Goal: Task Accomplishment & Management: Use online tool/utility

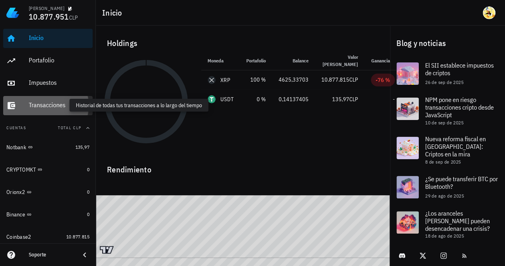
click at [45, 107] on div "Transacciones" at bounding box center [59, 105] width 61 height 8
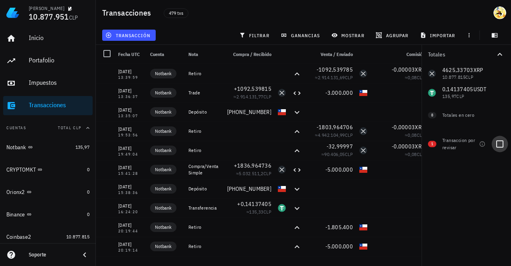
click at [501, 146] on div at bounding box center [500, 144] width 14 height 14
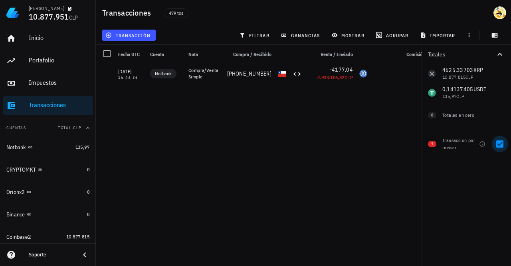
click at [501, 147] on div at bounding box center [500, 144] width 14 height 14
checkbox input "false"
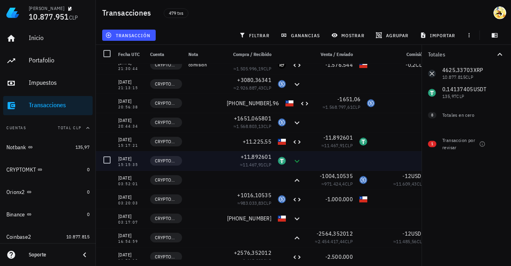
scroll to position [839, 0]
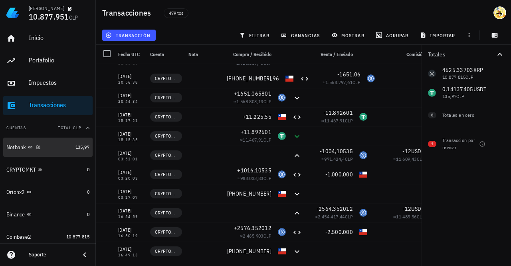
click at [54, 148] on div "Notbank" at bounding box center [39, 147] width 66 height 8
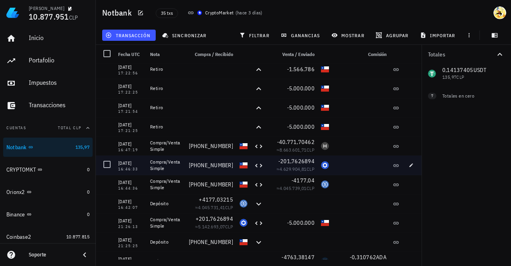
scroll to position [320, 0]
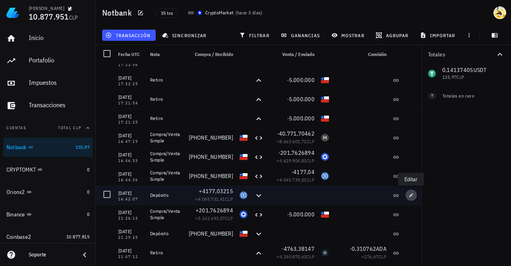
click at [412, 195] on icon "button" at bounding box center [411, 195] width 5 height 5
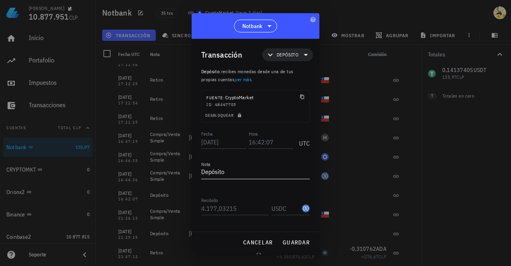
scroll to position [44, 0]
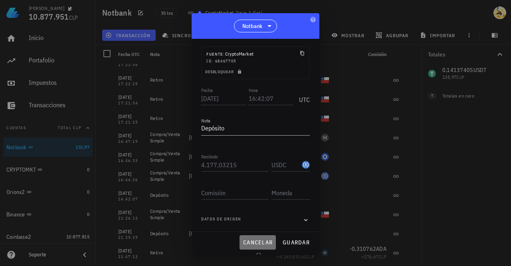
click at [254, 243] on span "cancelar" at bounding box center [258, 241] width 30 height 7
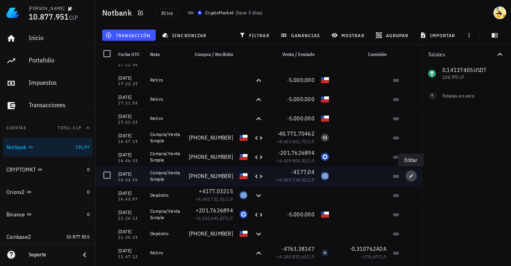
click at [412, 178] on icon "button" at bounding box center [411, 175] width 5 height 5
type input "16:44:36"
type textarea "Compra/Venta Simple"
type input "3.995.940"
type input "CLP"
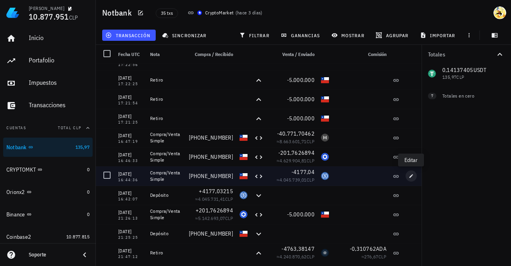
type input "4.177,04"
type input "USDC"
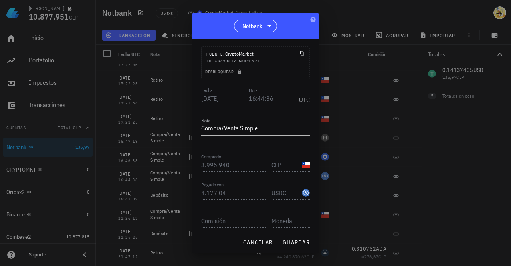
scroll to position [0, 0]
click at [250, 239] on span "cancelar" at bounding box center [258, 241] width 30 height 7
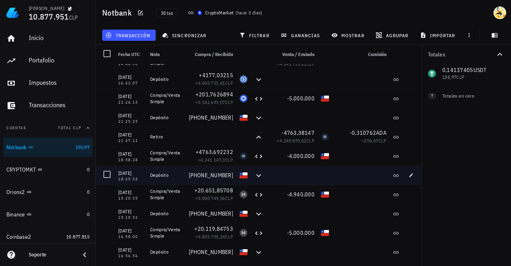
scroll to position [395, 0]
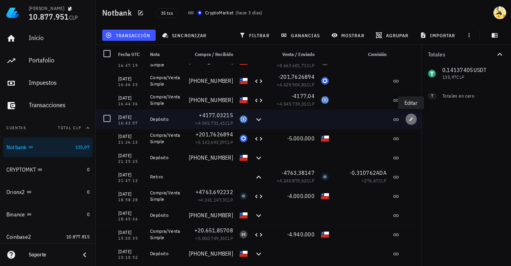
click at [411, 118] on icon "button" at bounding box center [411, 119] width 5 height 5
type input "16:42:07"
type textarea "Depósito"
type input "4.177,03215"
type input "USDC"
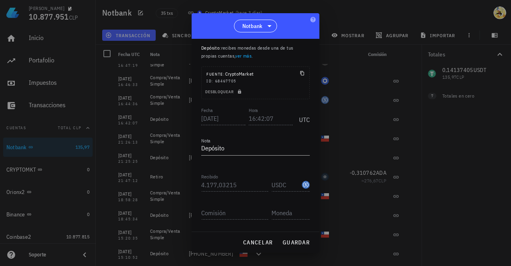
scroll to position [0, 0]
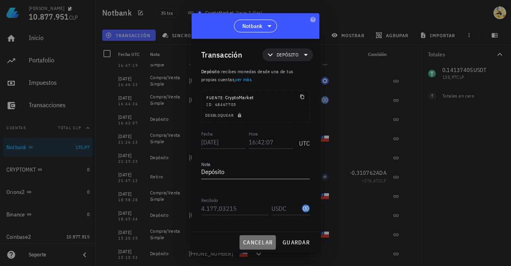
click at [258, 243] on span "cancelar" at bounding box center [258, 241] width 30 height 7
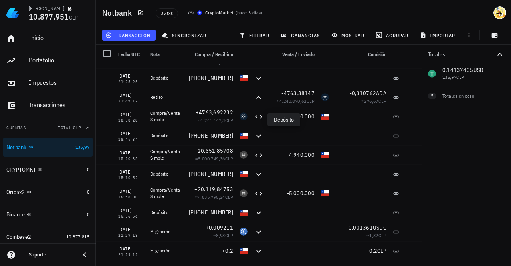
scroll to position [475, 0]
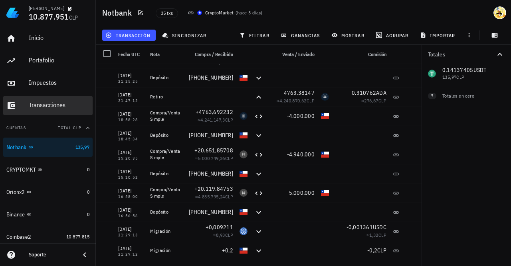
click at [64, 105] on div "Transacciones" at bounding box center [59, 105] width 61 height 8
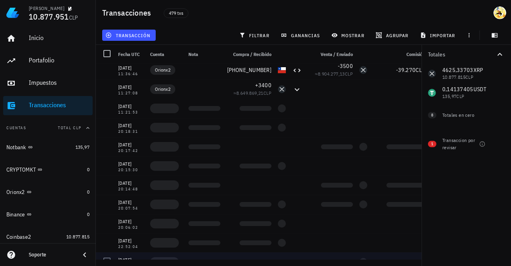
scroll to position [3315, 0]
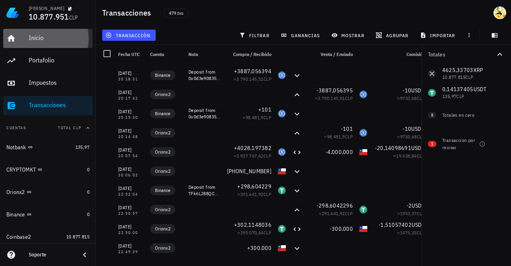
click at [38, 38] on div "Inicio" at bounding box center [59, 38] width 61 height 8
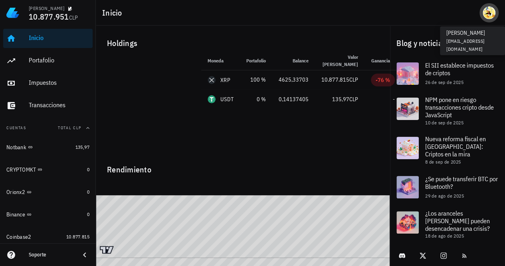
click at [489, 13] on div "avatar" at bounding box center [489, 12] width 13 height 13
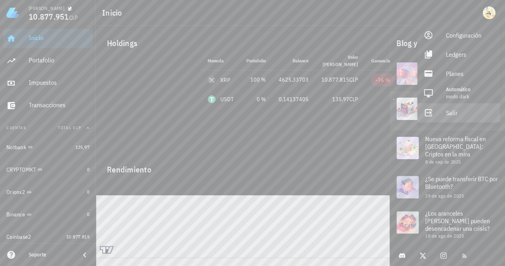
click at [456, 113] on div "Salir" at bounding box center [470, 113] width 48 height 16
